Goal: Task Accomplishment & Management: Complete application form

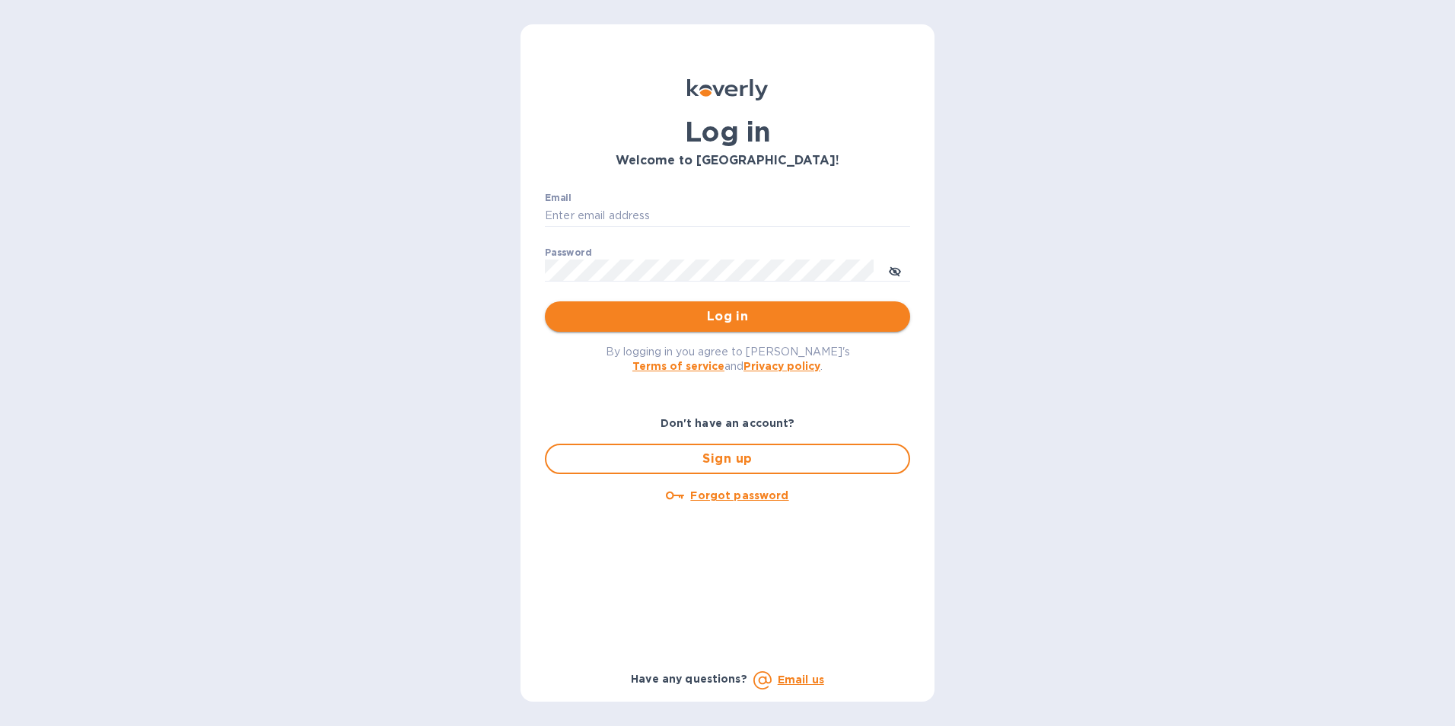
type input "lexi@vineconnections.com"
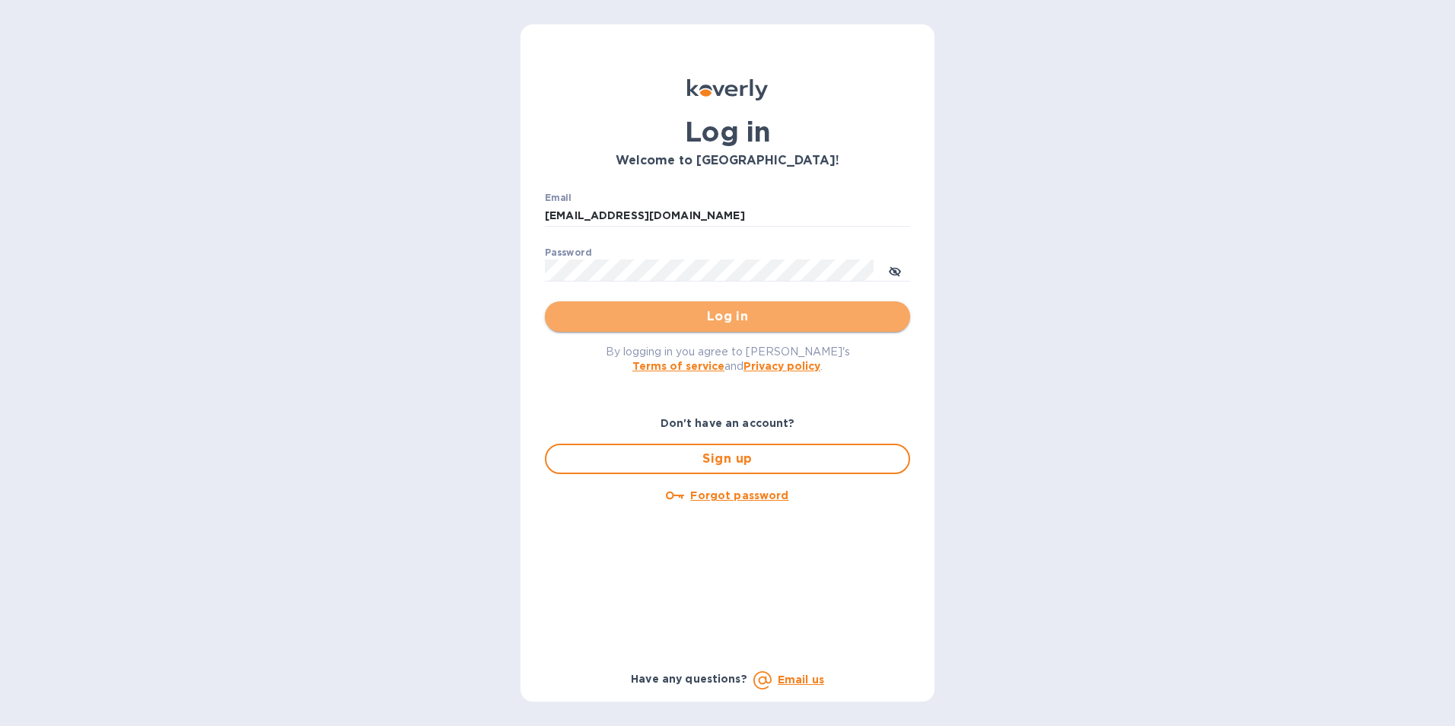
click at [820, 310] on span "Log in" at bounding box center [727, 316] width 341 height 18
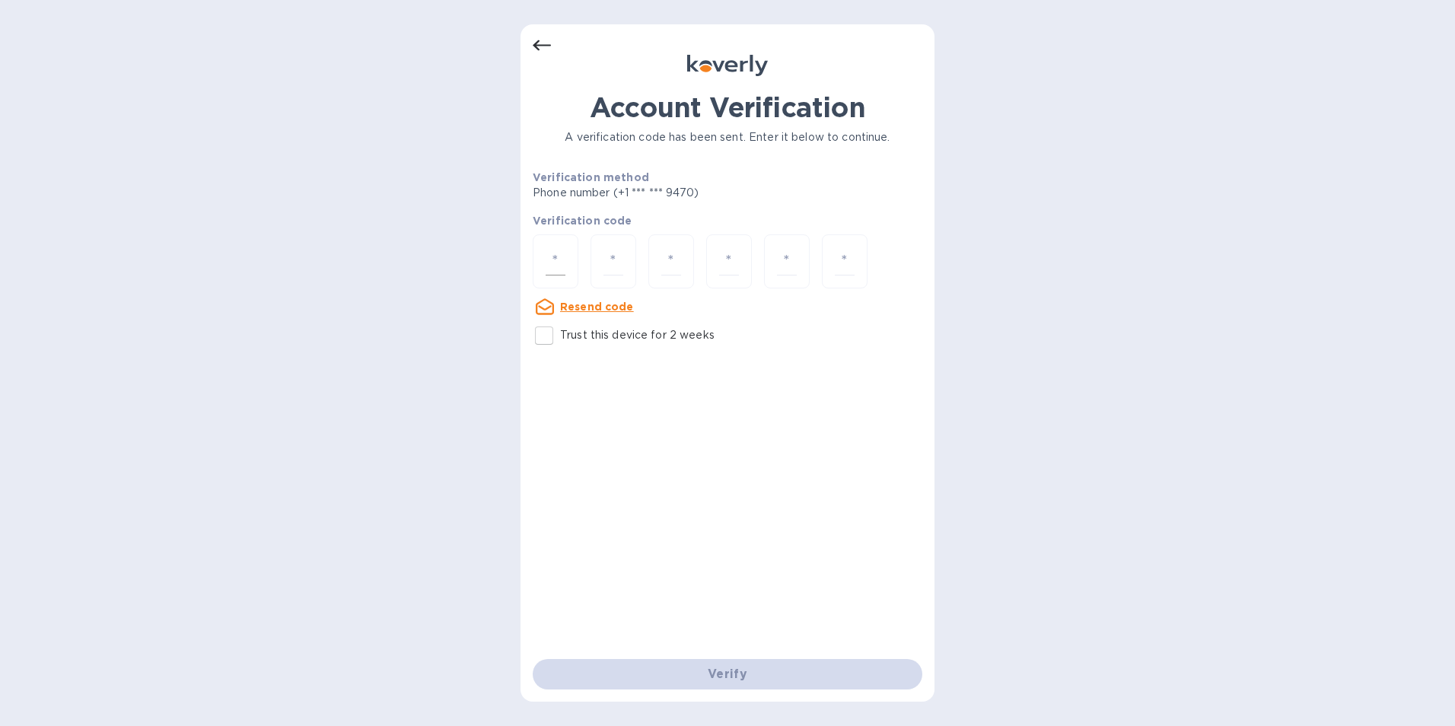
click at [564, 270] on input "number" at bounding box center [556, 261] width 20 height 28
type input "8"
type input "4"
type input "3"
type input "6"
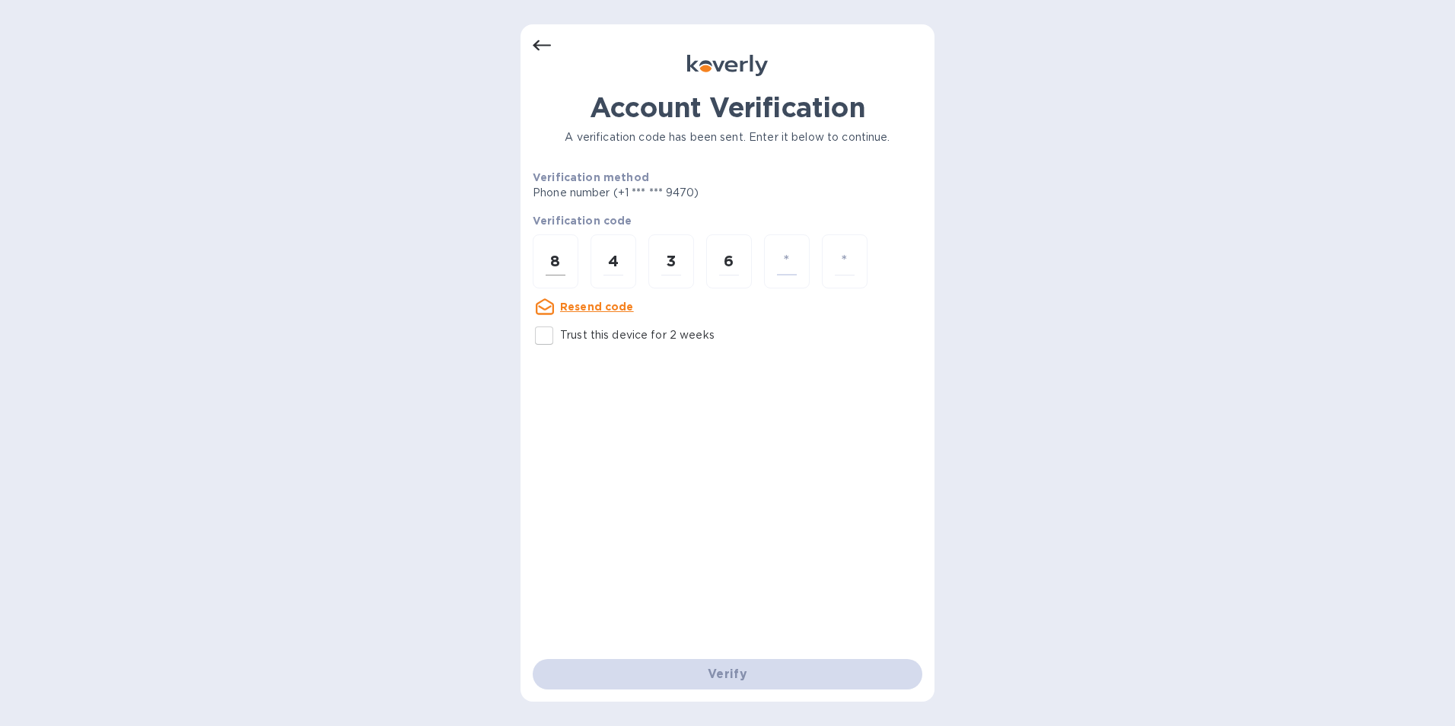
type input "7"
type input "4"
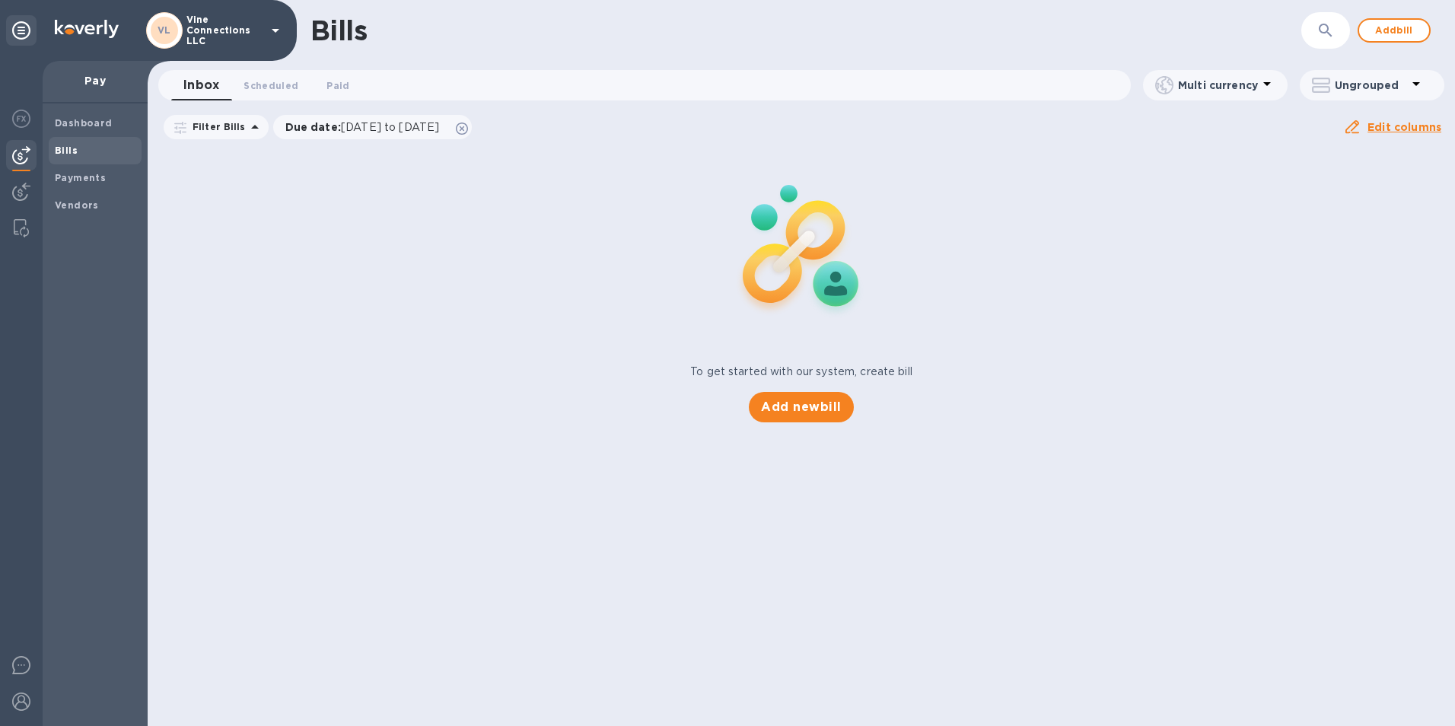
click at [93, 151] on span "Bills" at bounding box center [95, 150] width 81 height 15
click at [770, 411] on span "Add new bill" at bounding box center [801, 407] width 80 height 18
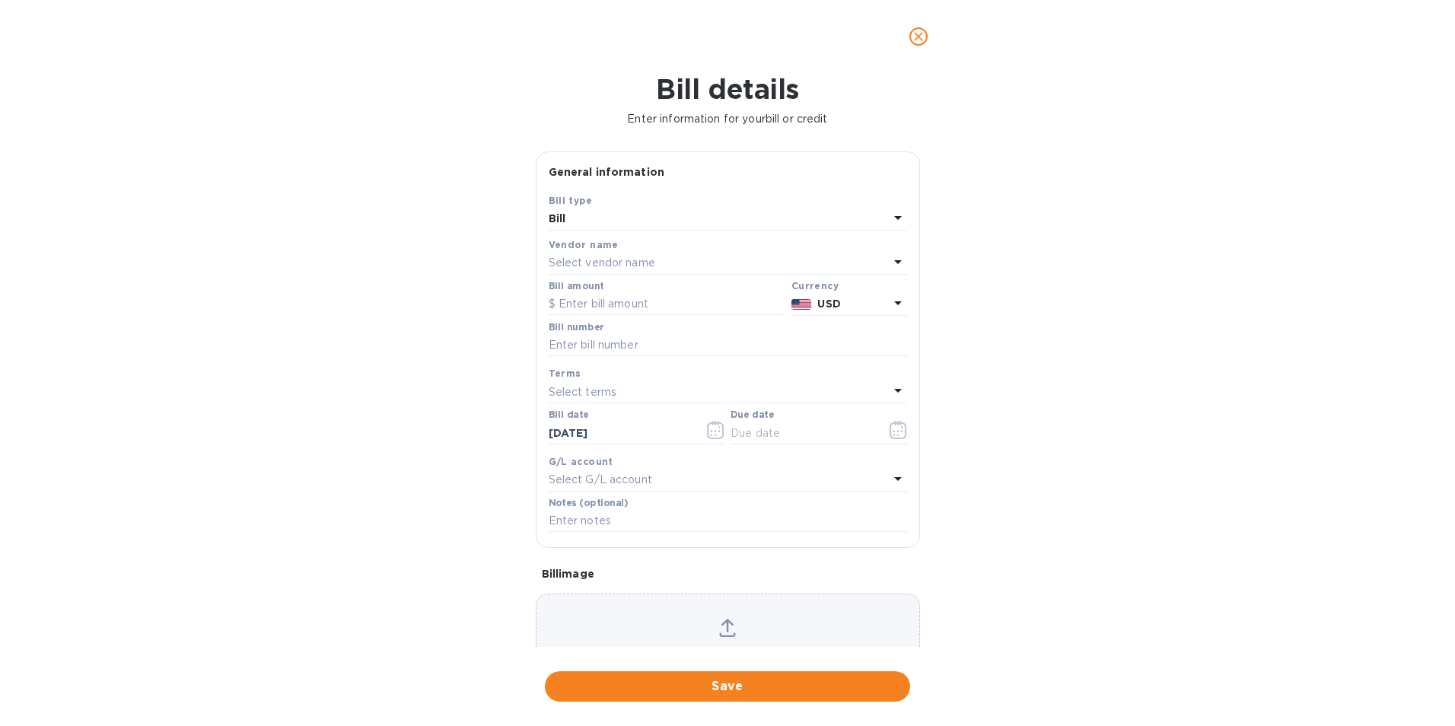
click at [662, 265] on div "Select vendor name" at bounding box center [719, 263] width 340 height 21
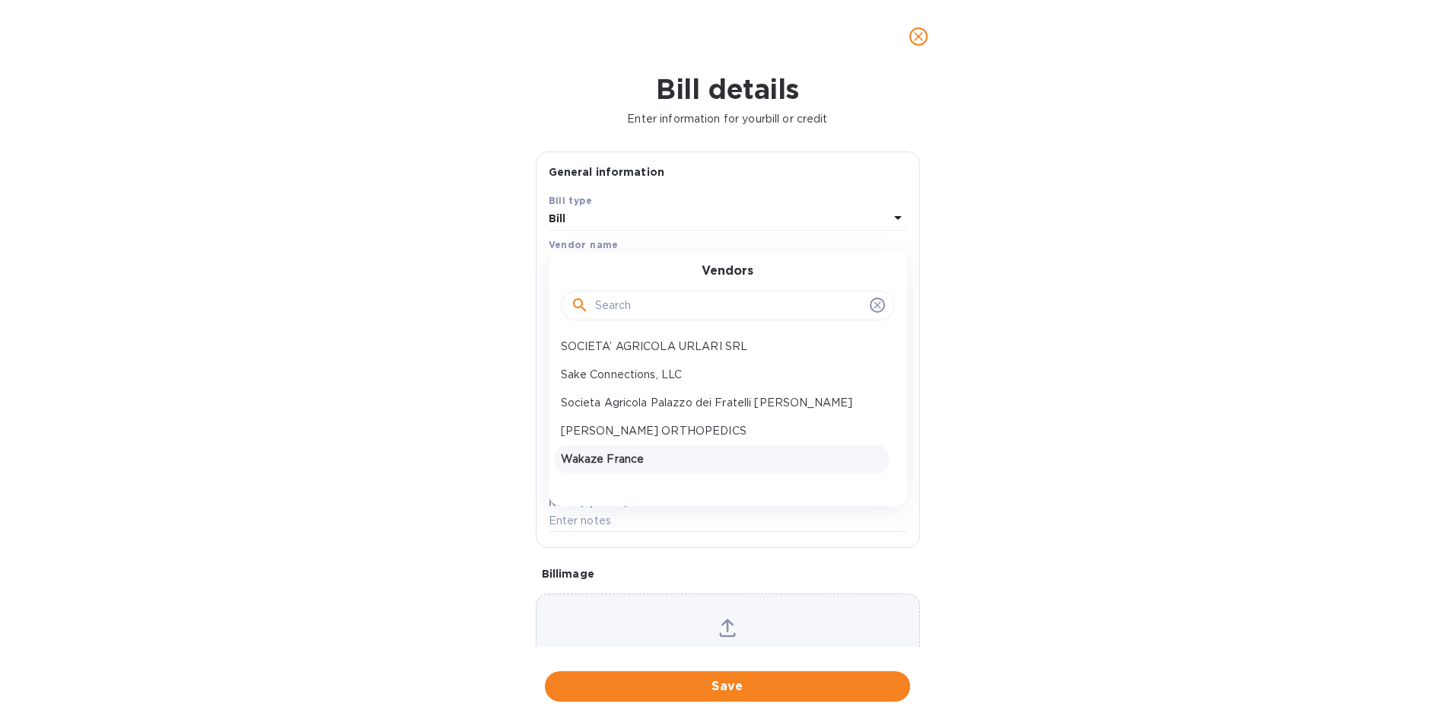
scroll to position [727, 0]
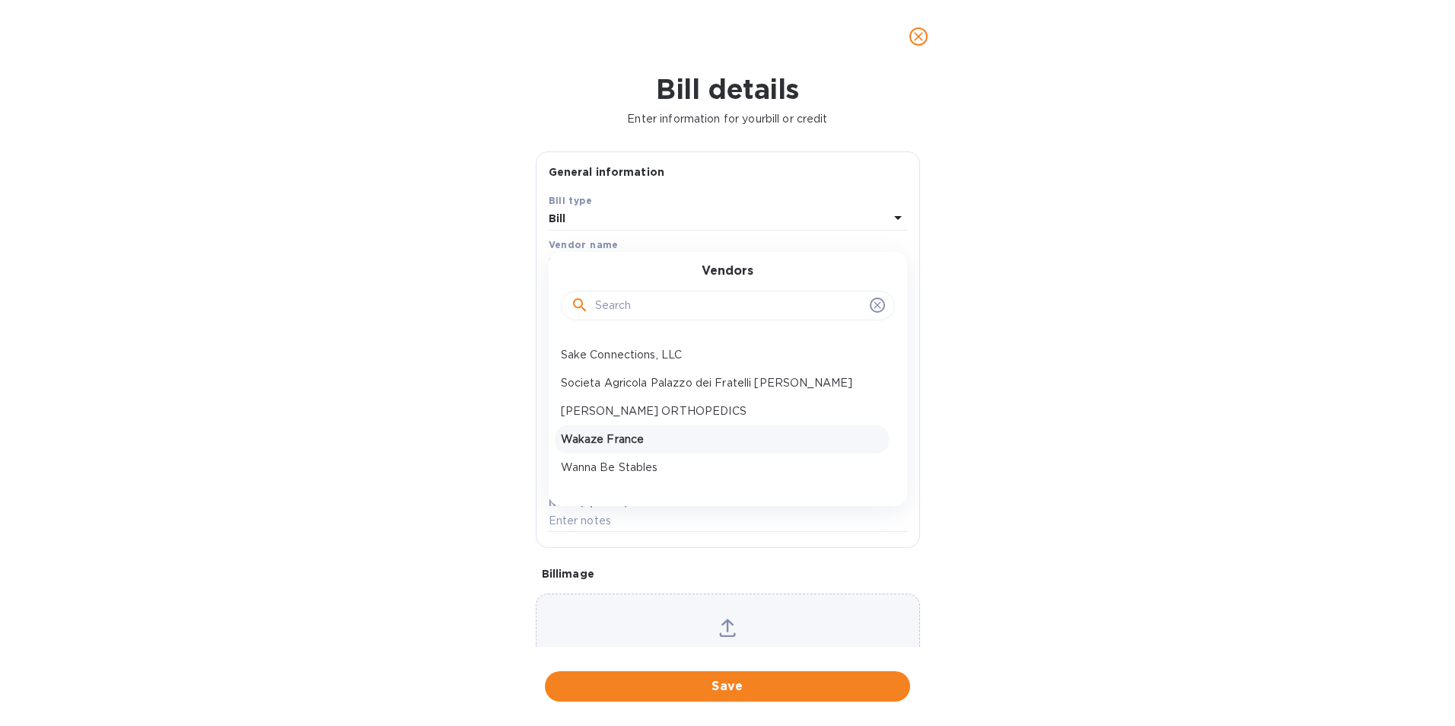
click at [689, 445] on p "Wakaze France" at bounding box center [722, 439] width 322 height 16
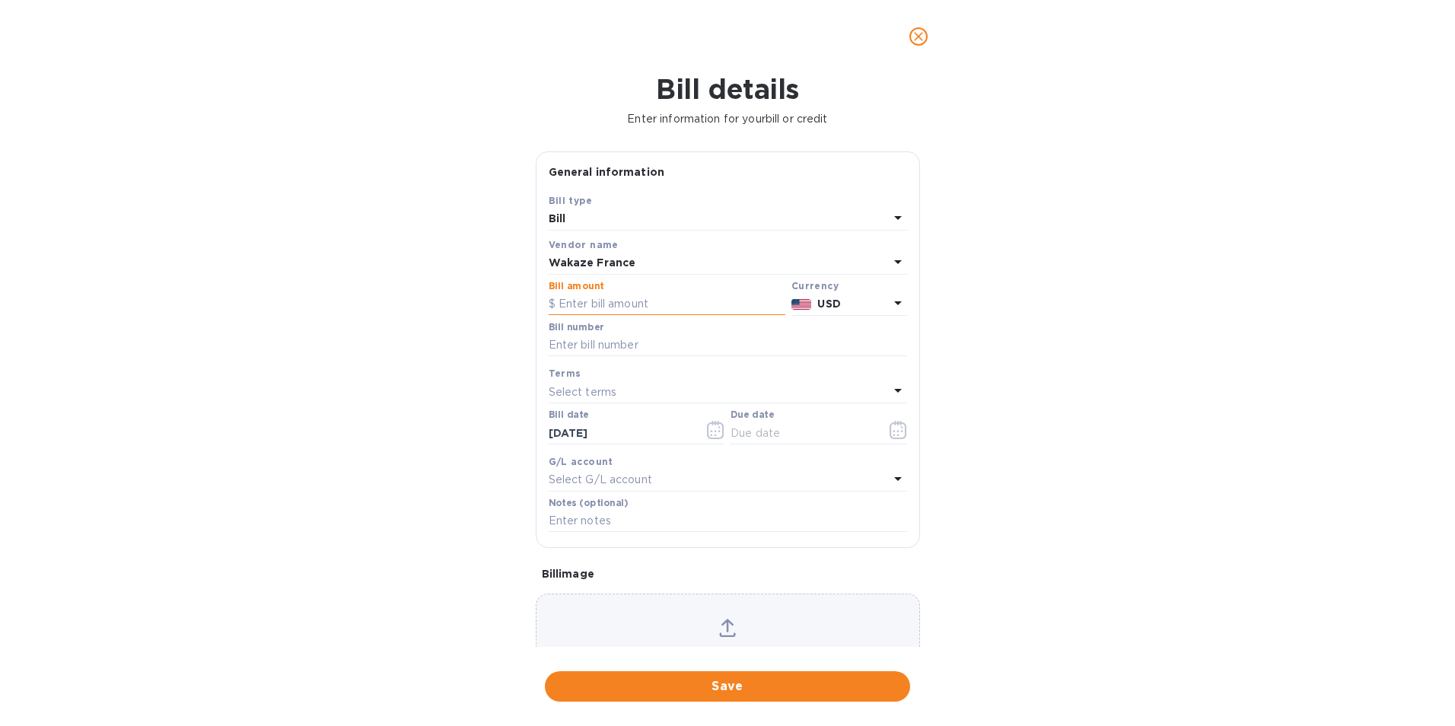
click at [629, 311] on input "text" at bounding box center [667, 304] width 237 height 23
type input "13,608"
click at [769, 351] on input "text" at bounding box center [728, 345] width 358 height 23
click at [837, 311] on p "USD" at bounding box center [852, 304] width 71 height 16
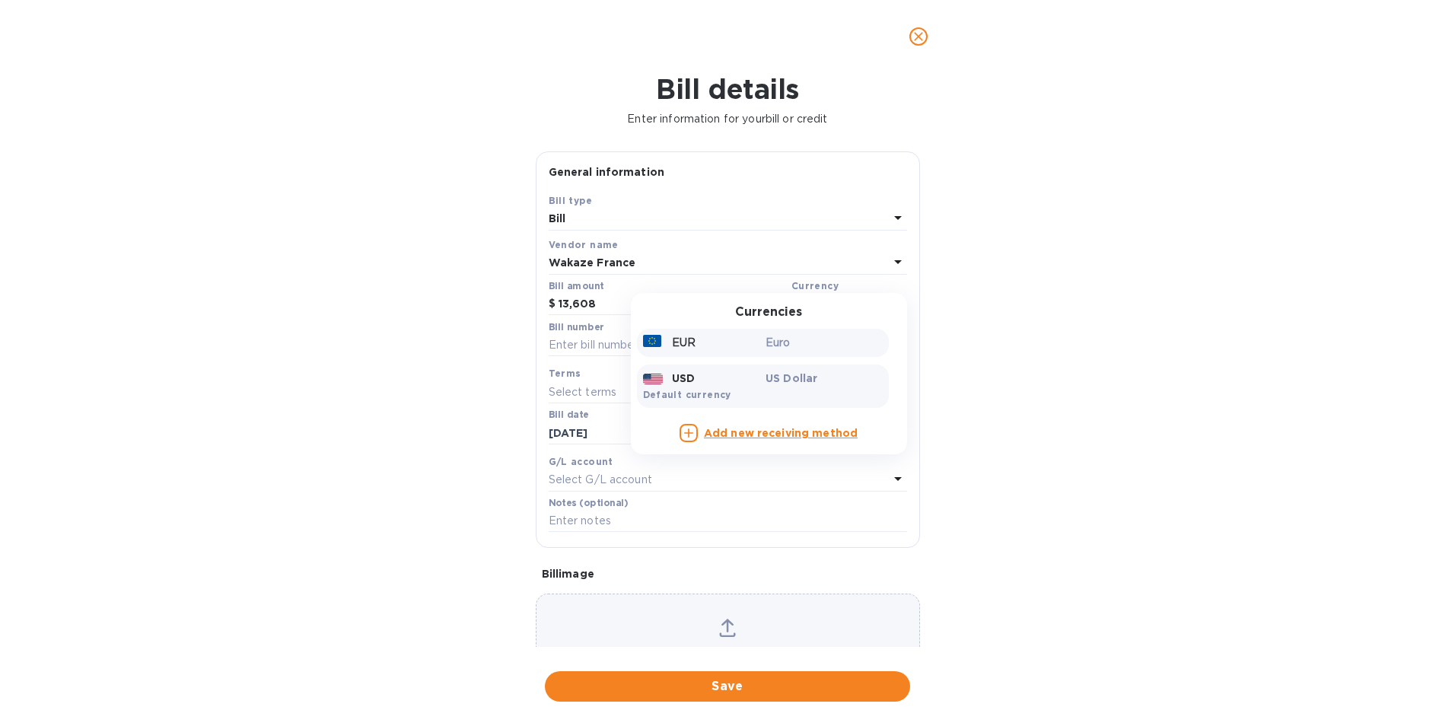
click at [828, 353] on div "Euro" at bounding box center [823, 343] width 123 height 22
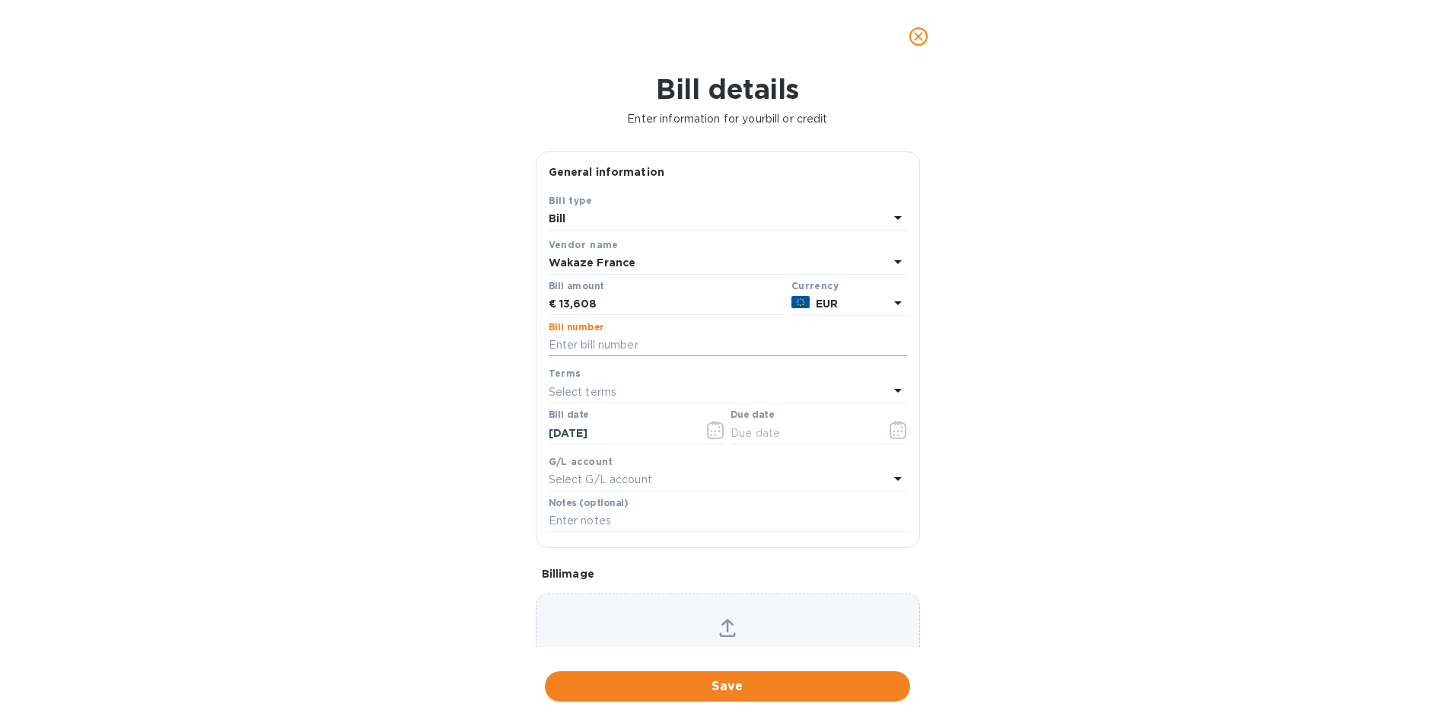
click at [702, 348] on input "text" at bounding box center [728, 345] width 358 height 23
click at [607, 344] on input "text" at bounding box center [728, 345] width 358 height 23
paste input "1434"
type input "1434"
click at [580, 387] on p "Select terms" at bounding box center [583, 392] width 68 height 16
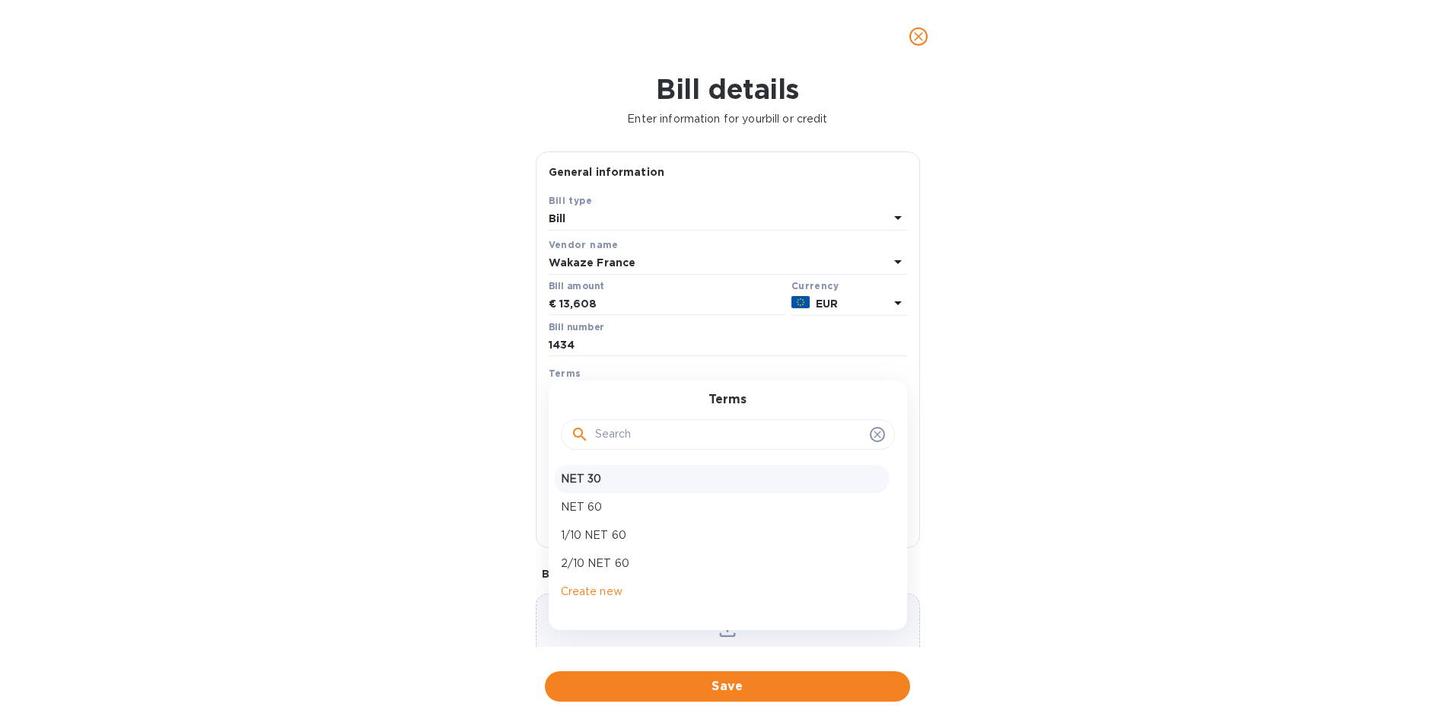
click at [597, 473] on p "NET 30" at bounding box center [722, 479] width 322 height 16
type input "[DATE]"
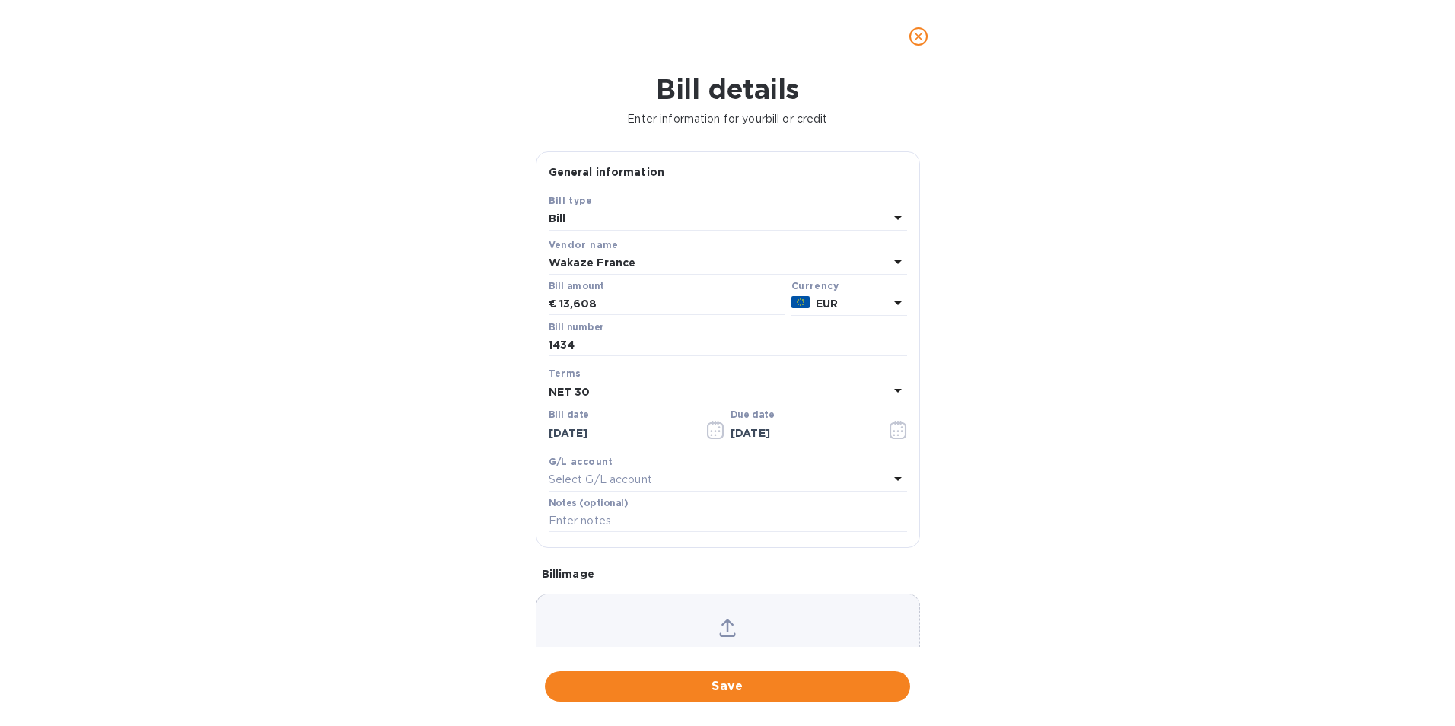
click at [591, 436] on input "[DATE]" at bounding box center [621, 433] width 144 height 23
type input "08/28/6272"
drag, startPoint x: 646, startPoint y: 442, endPoint x: 463, endPoint y: 444, distance: 182.6
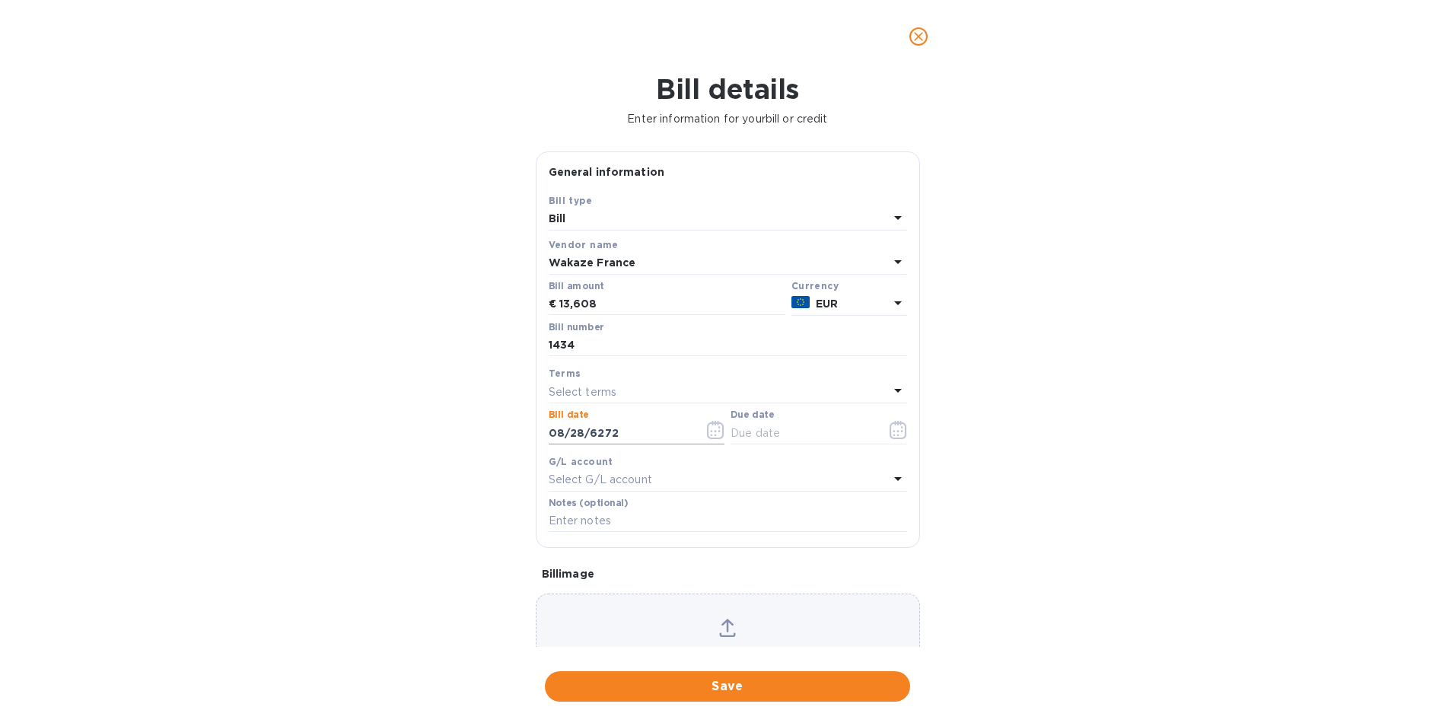
click at [463, 444] on div "Bill details Enter information for your bill or credit General information Save…" at bounding box center [727, 399] width 1455 height 653
click at [617, 377] on div "Terms" at bounding box center [728, 373] width 358 height 16
click at [622, 390] on div "Select terms" at bounding box center [719, 391] width 340 height 21
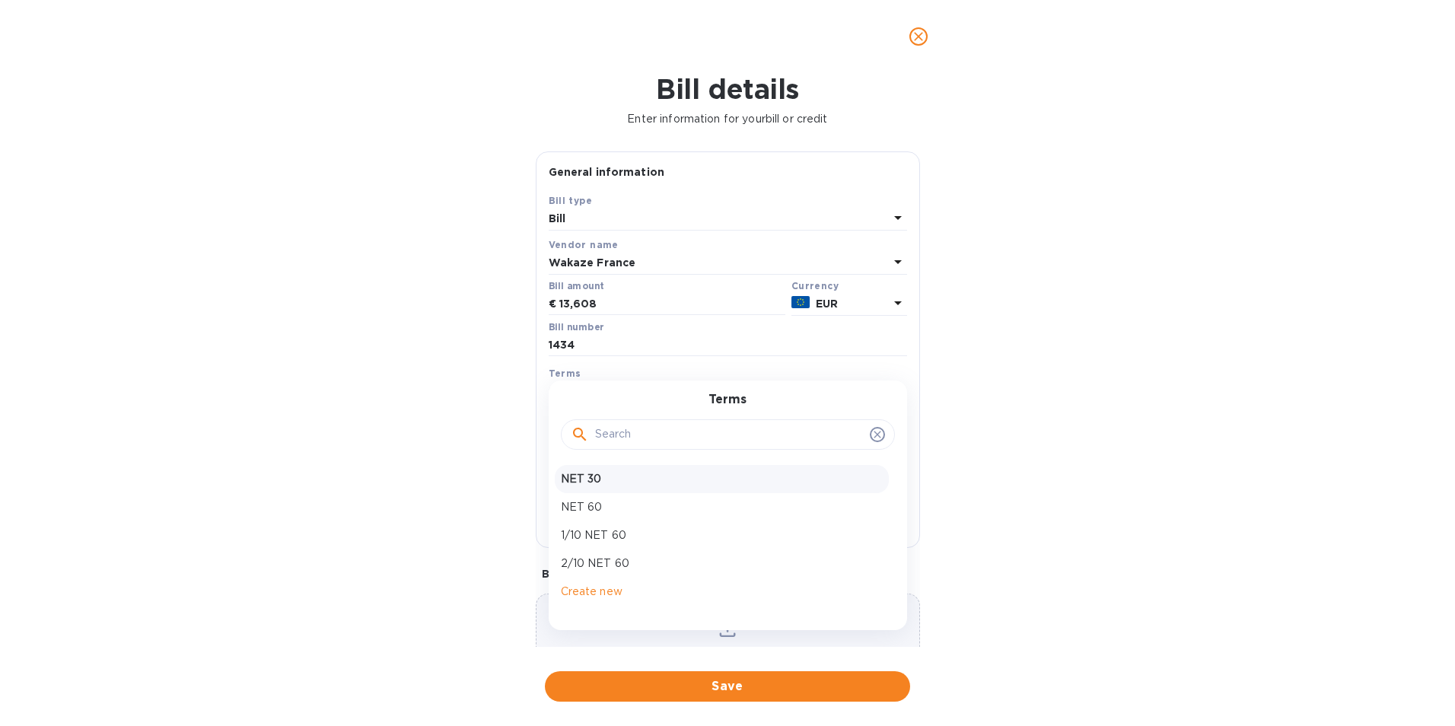
click at [631, 471] on p "NET 30" at bounding box center [722, 479] width 322 height 16
type input "09/27/6272"
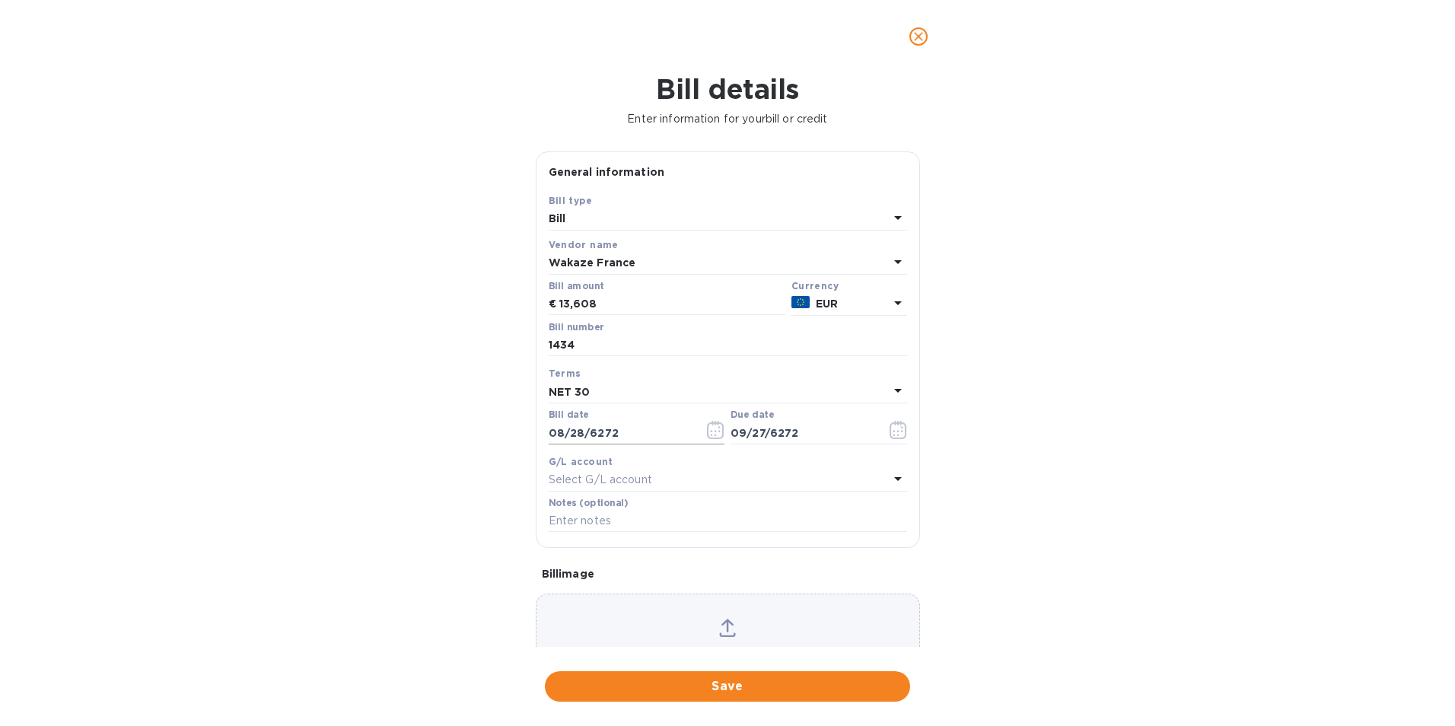
click at [625, 434] on input "08/28/6272" at bounding box center [621, 433] width 144 height 23
drag, startPoint x: 625, startPoint y: 434, endPoint x: 581, endPoint y: 438, distance: 44.3
click at [581, 438] on input "08/28/6272" at bounding box center [621, 433] width 144 height 23
type input "[DATE]"
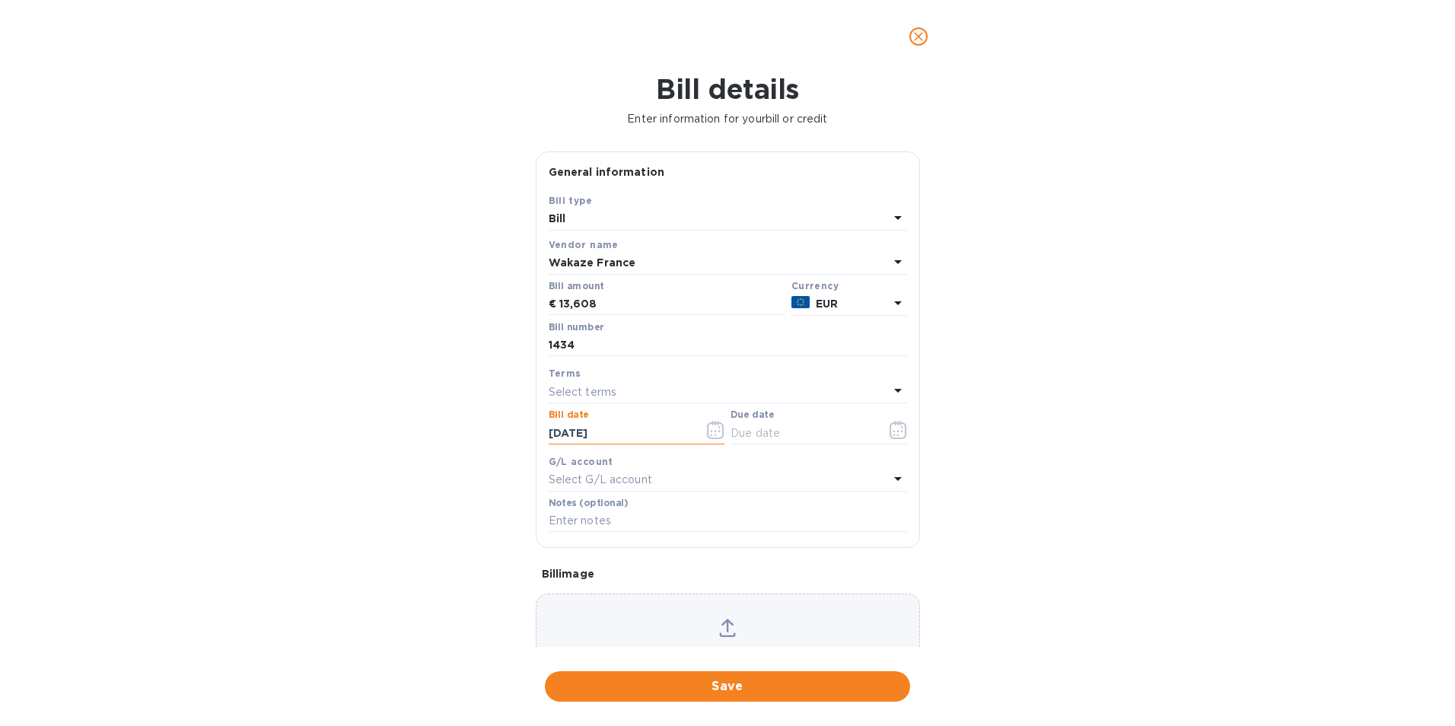
type input "[DATE]"
click at [644, 390] on div "Select terms" at bounding box center [719, 391] width 340 height 21
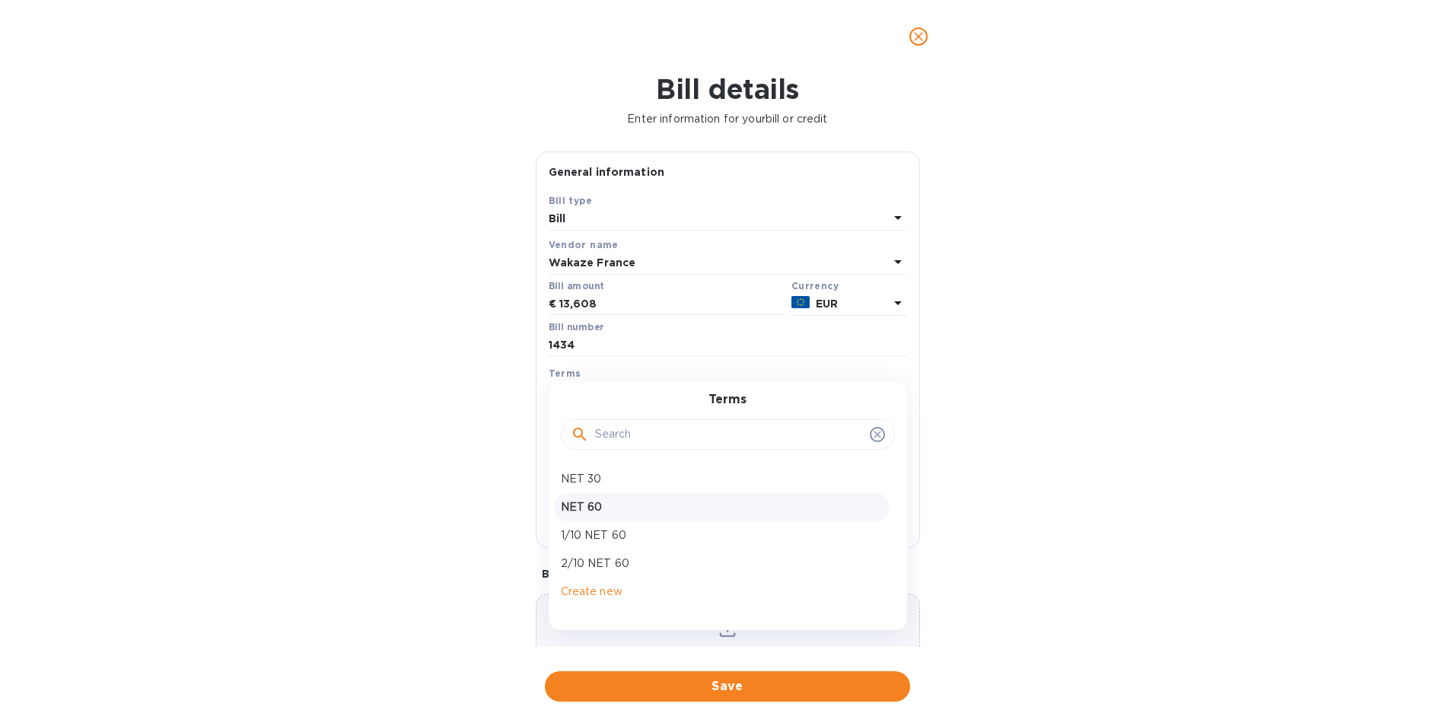
click at [650, 503] on p "NET 60" at bounding box center [722, 507] width 322 height 16
type input "[DATE]"
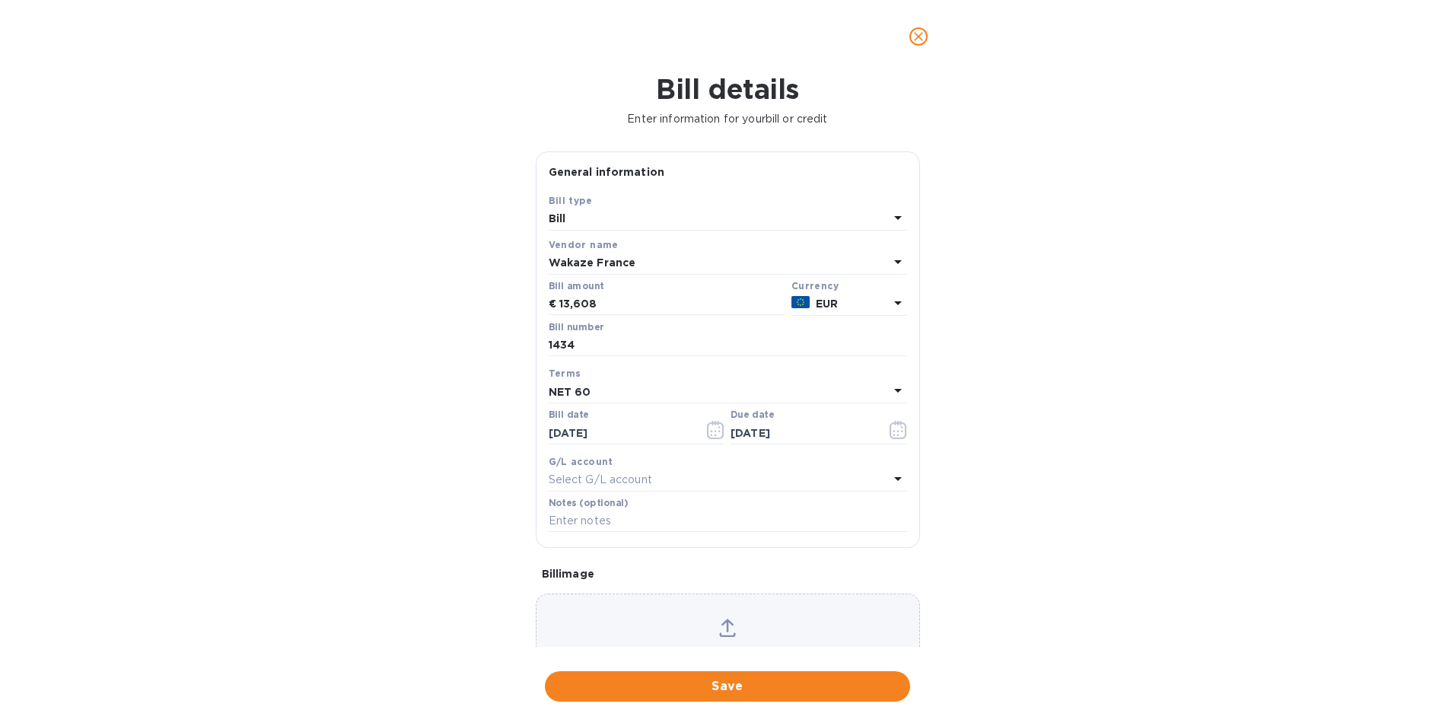
click at [778, 685] on span "Save" at bounding box center [727, 686] width 341 height 18
click at [1207, 652] on div "Invoice #1434 is already created" at bounding box center [1246, 647] width 172 height 29
click at [1144, 649] on icon at bounding box center [1142, 647] width 18 height 18
click at [1082, 395] on div "Bill details Enter information for your bill or credit General information Save…" at bounding box center [727, 399] width 1455 height 653
click at [913, 41] on icon "close" at bounding box center [918, 36] width 15 height 15
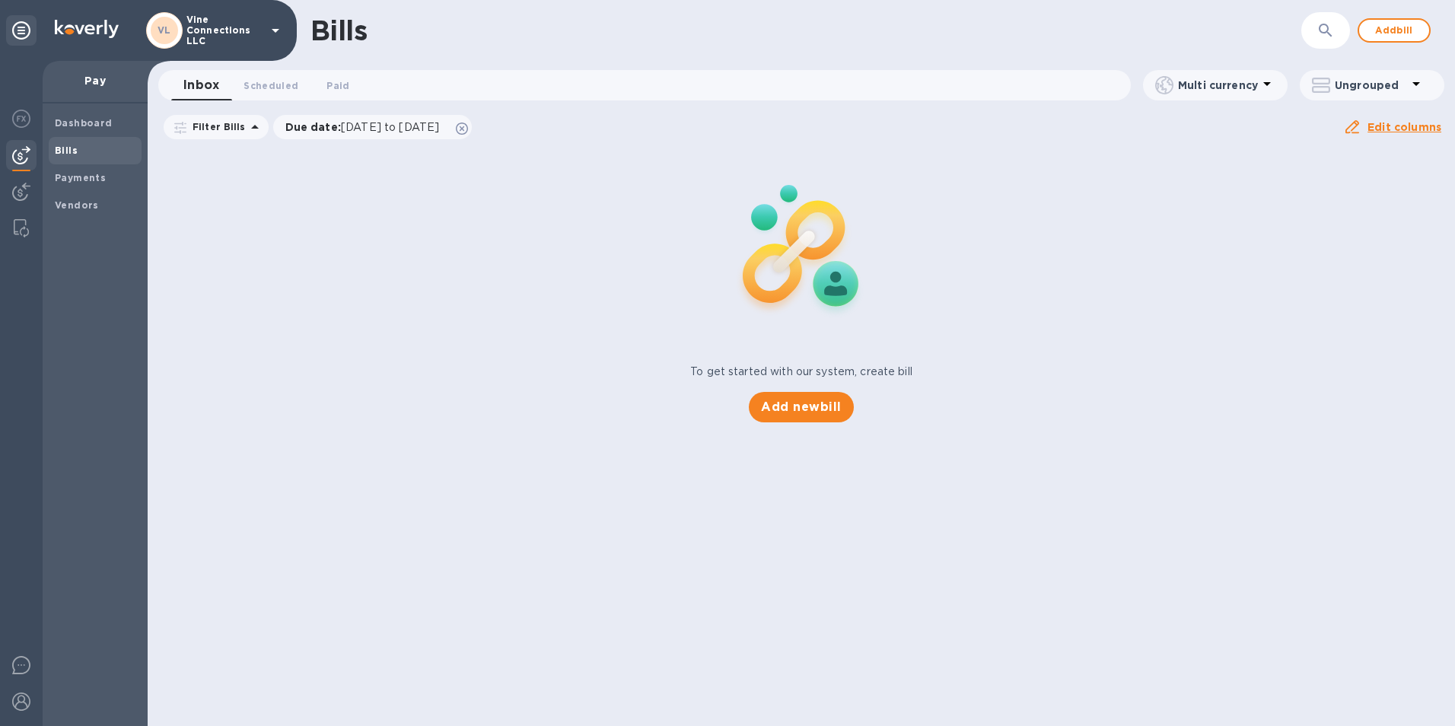
click at [87, 160] on div "Bills" at bounding box center [95, 150] width 93 height 27
click at [323, 88] on span "Paid 0" at bounding box center [338, 86] width 30 height 16
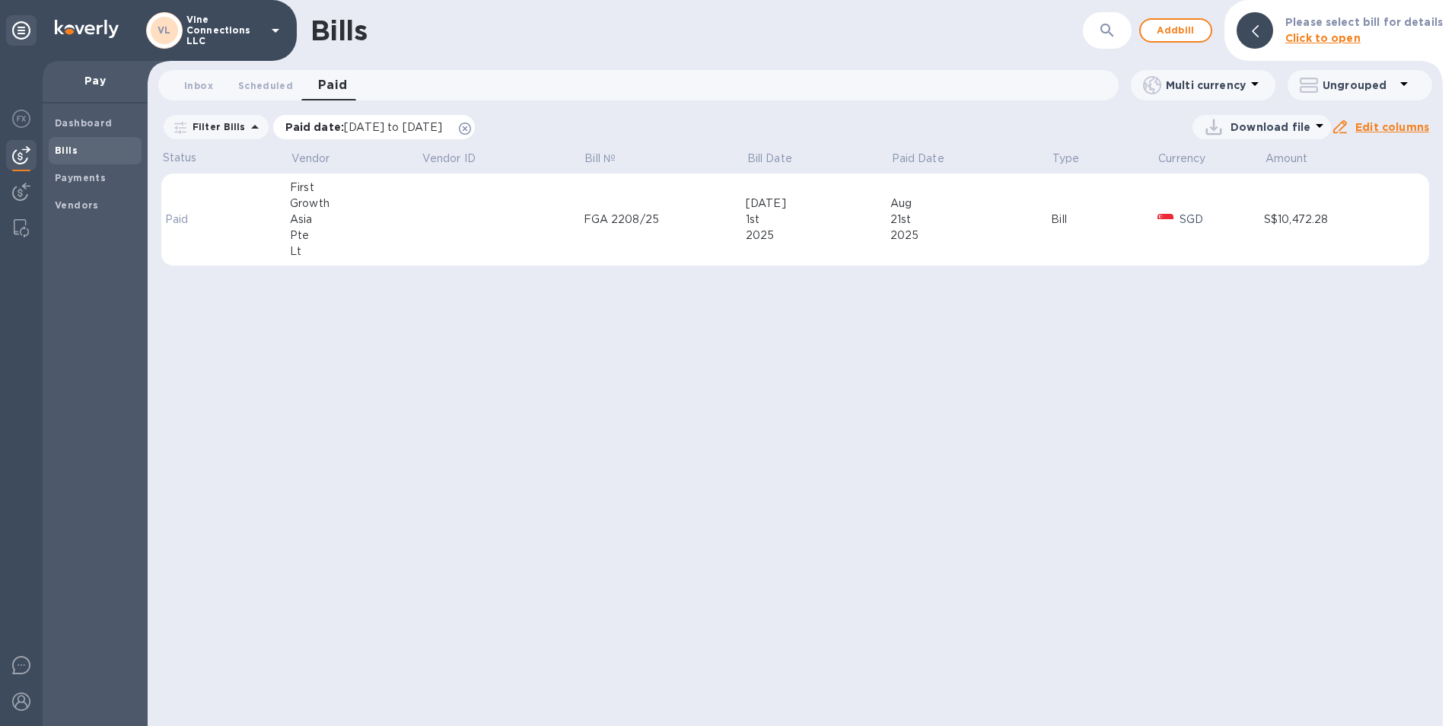
click at [471, 128] on icon at bounding box center [465, 129] width 12 height 12
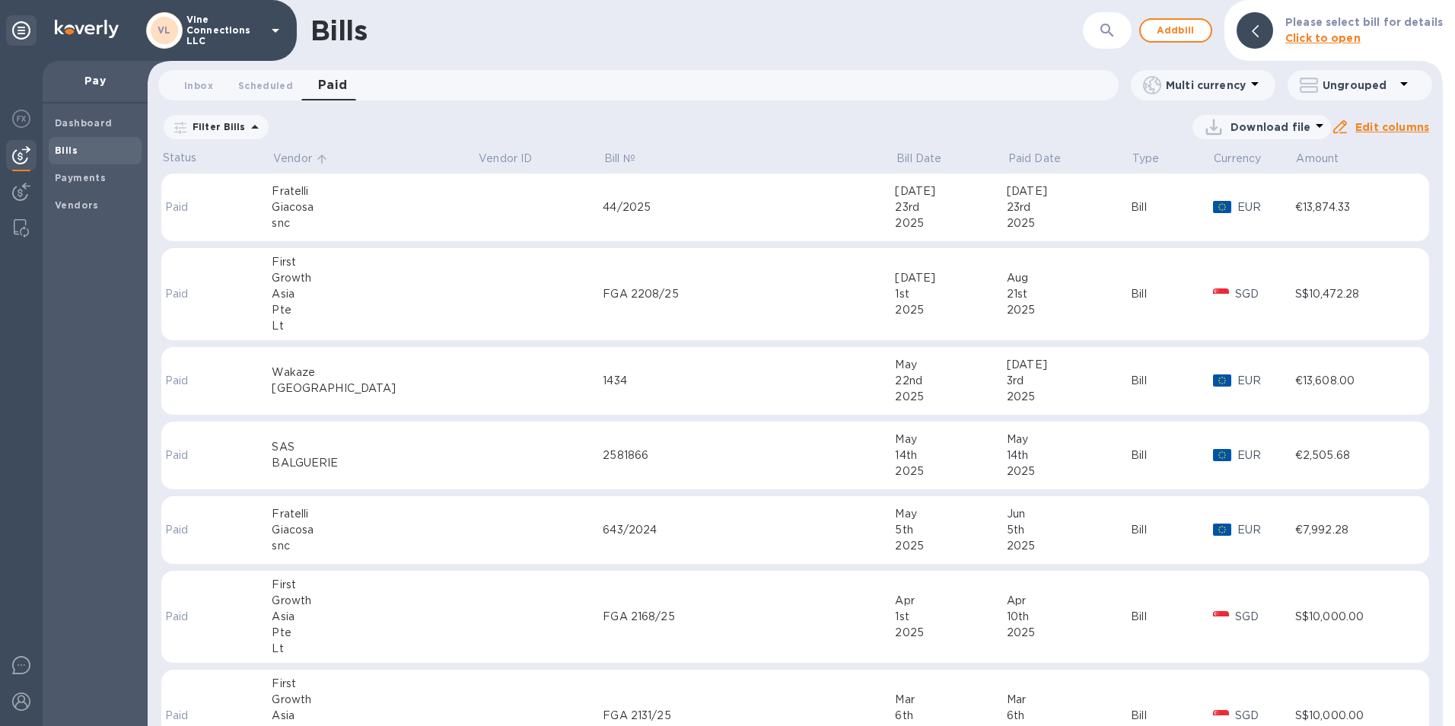
click at [325, 158] on icon at bounding box center [321, 158] width 9 height 9
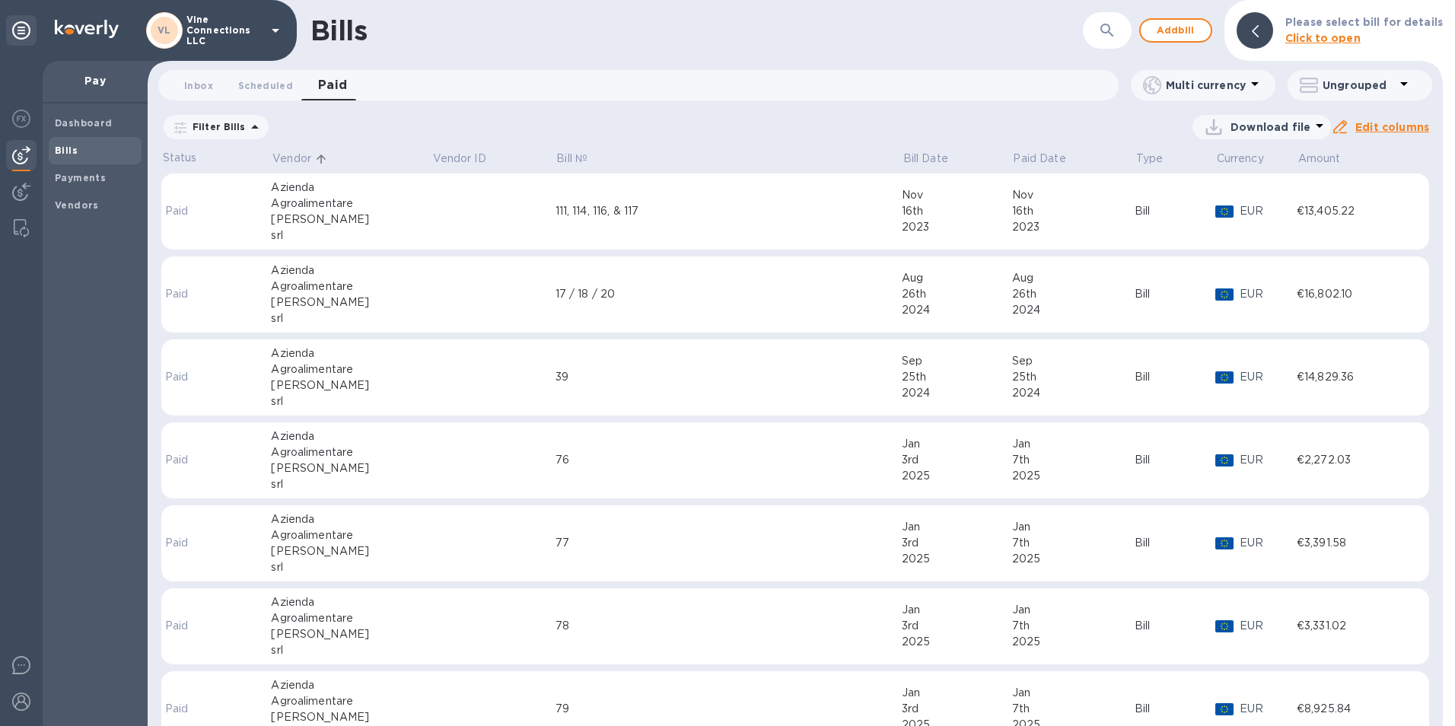
click at [325, 158] on icon at bounding box center [321, 159] width 14 height 14
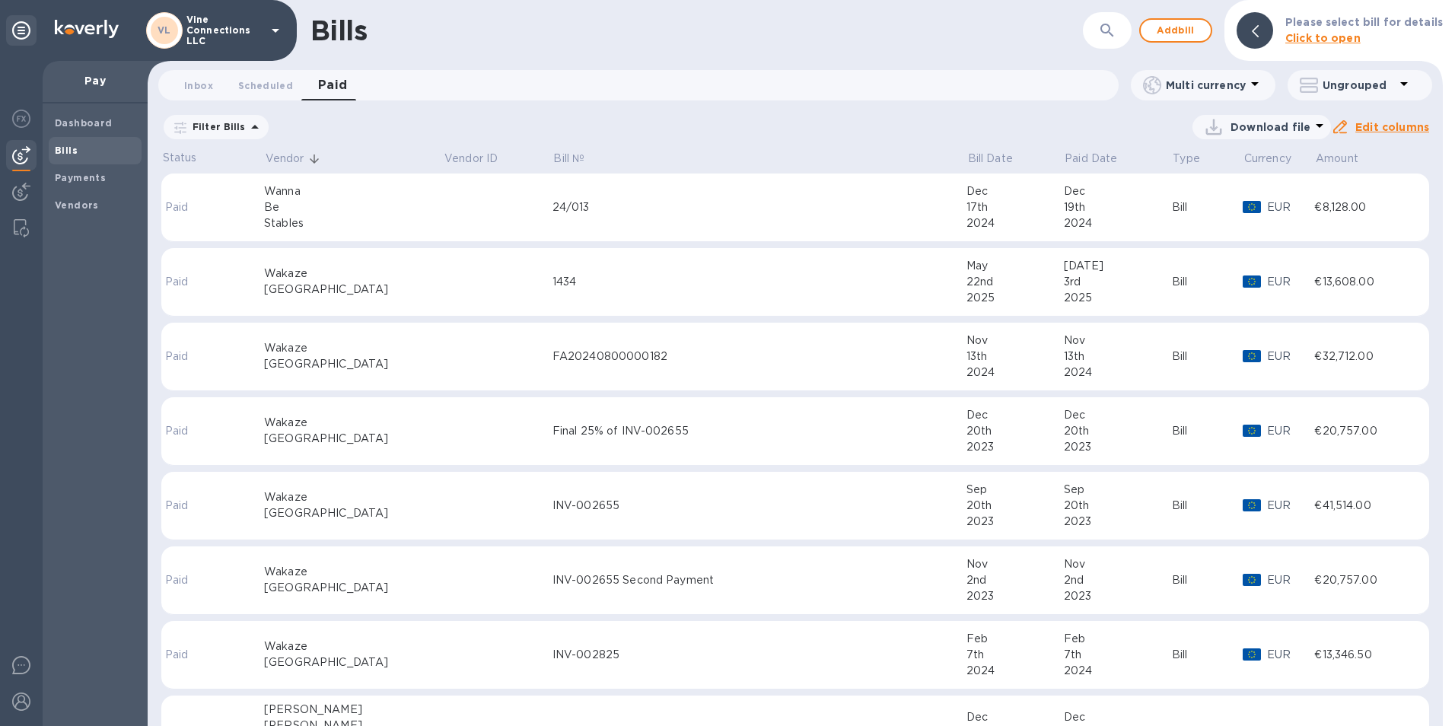
click at [493, 286] on td at bounding box center [497, 282] width 109 height 68
